Goal: Task Accomplishment & Management: Manage account settings

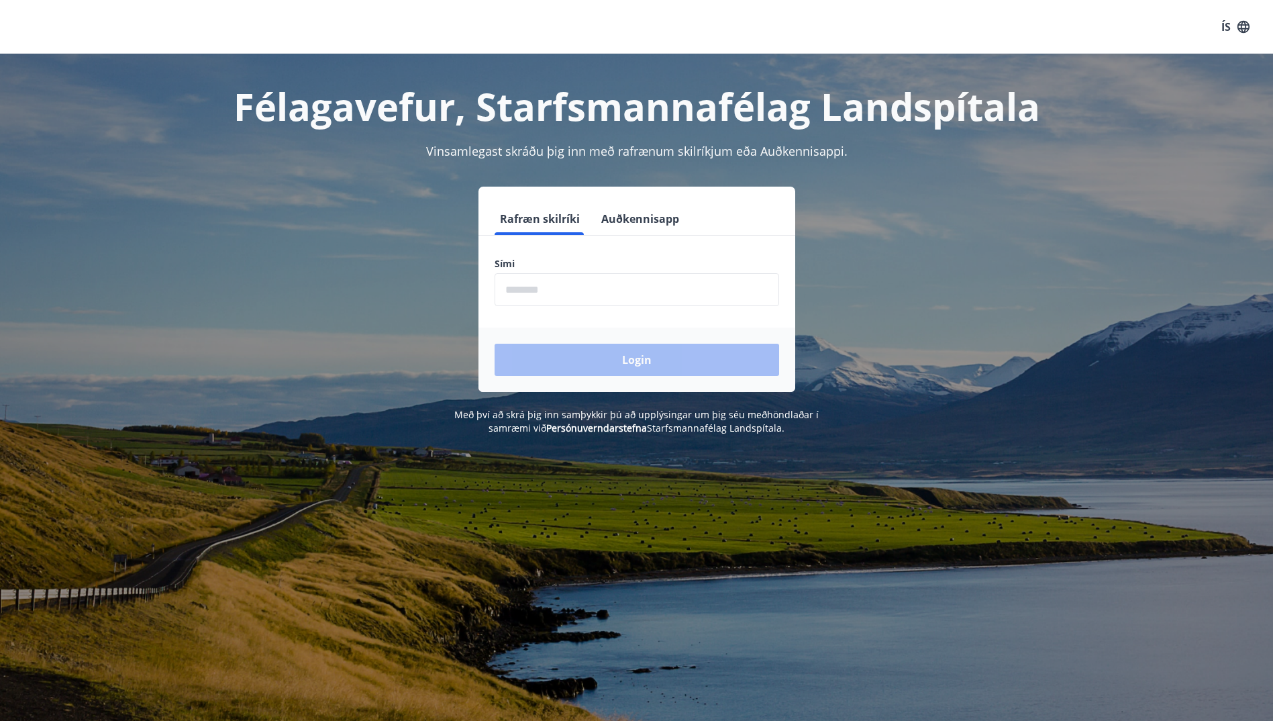
drag, startPoint x: 576, startPoint y: 299, endPoint x: 624, endPoint y: 271, distance: 55.6
click at [581, 295] on input "phone" at bounding box center [637, 289] width 285 height 33
type input "********"
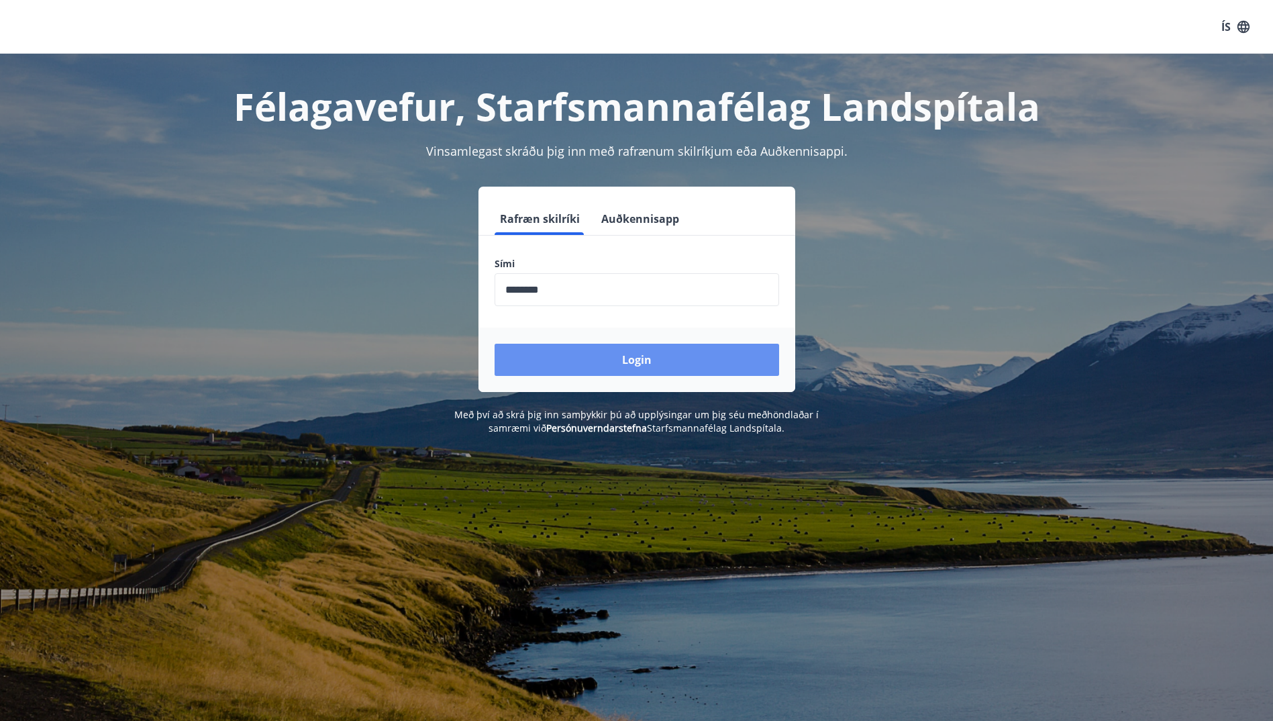
click at [625, 362] on button "Login" at bounding box center [637, 360] width 285 height 32
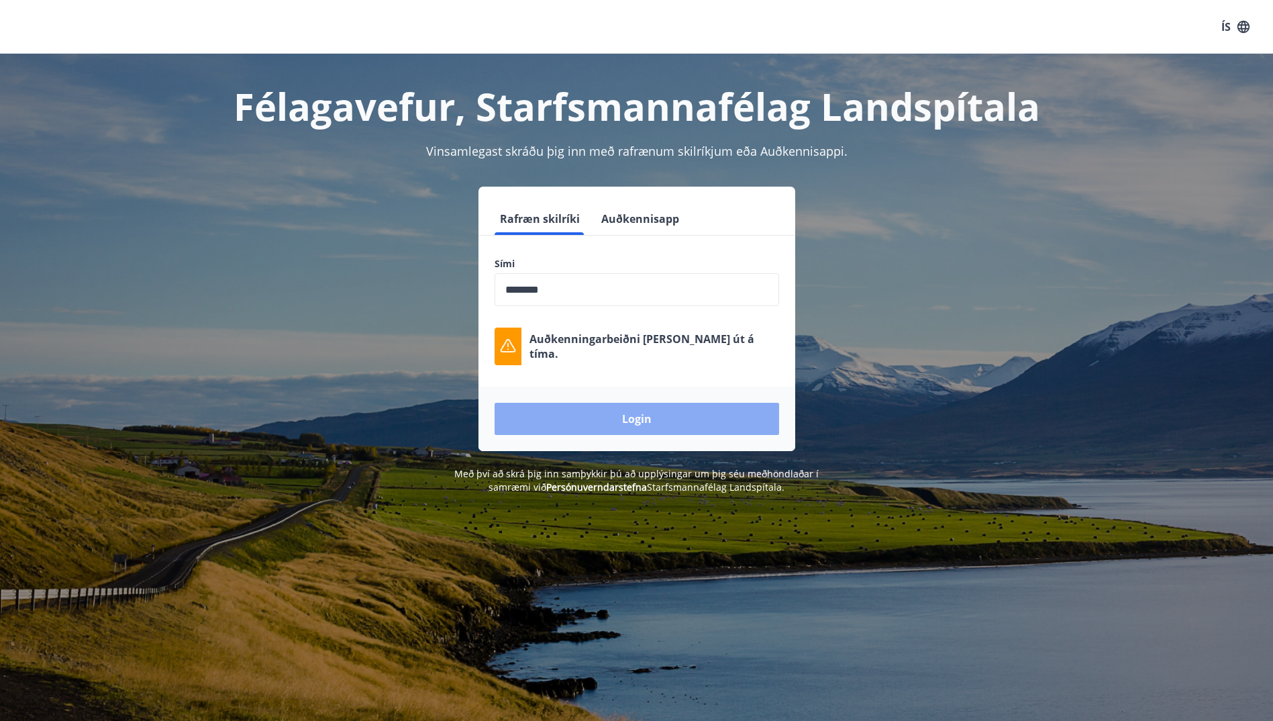
click at [600, 413] on button "Login" at bounding box center [637, 419] width 285 height 32
click at [661, 420] on button "Login" at bounding box center [637, 419] width 285 height 32
click at [1128, 218] on div "Félagavefur, Starfsmannafélag Landspítala Vinsamlegast skráðu þig inn með rafræ…" at bounding box center [636, 274] width 1273 height 440
